Goal: Find specific page/section

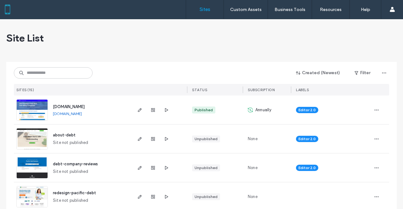
click at [6, 14] on div at bounding box center [40, 9] width 71 height 10
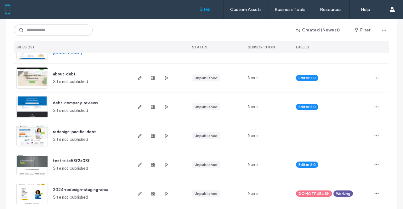
scroll to position [126, 0]
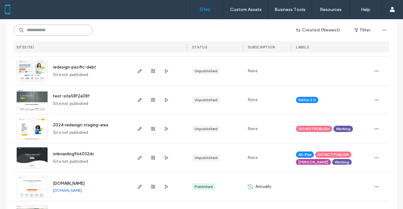
click at [51, 32] on input at bounding box center [53, 30] width 79 height 11
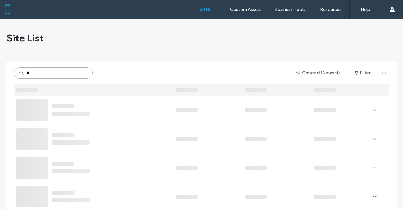
scroll to position [0, 0]
type input "*"
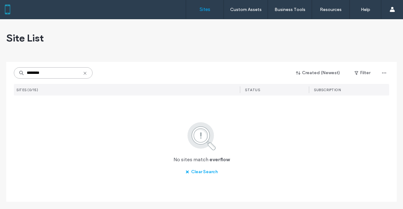
type input "********"
click at [82, 72] on icon at bounding box center [84, 73] width 5 height 5
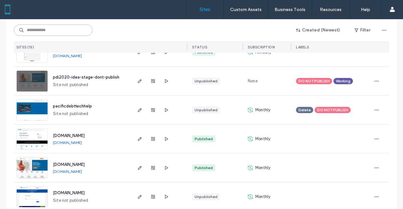
scroll to position [328, 0]
